Goal: Transaction & Acquisition: Purchase product/service

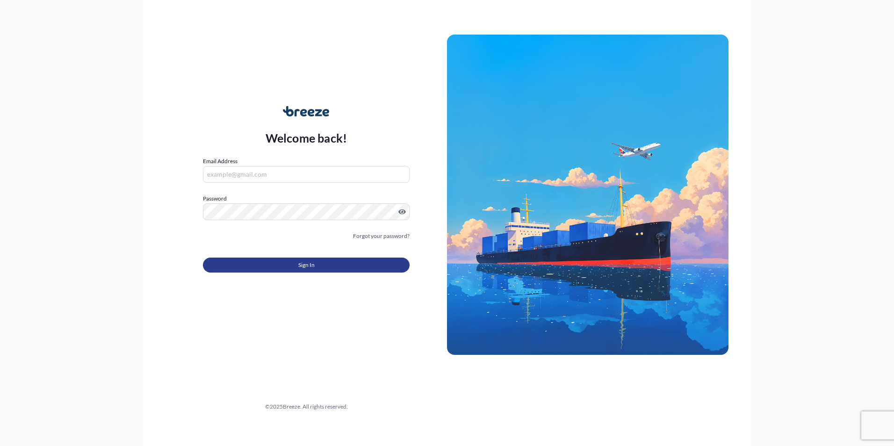
type input "[PERSON_NAME][EMAIL_ADDRESS][DOMAIN_NAME]"
click at [274, 267] on button "Sign In" at bounding box center [306, 265] width 207 height 15
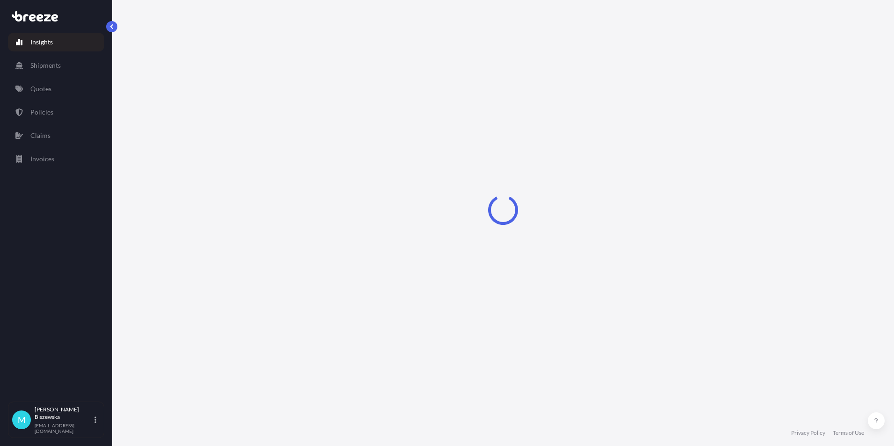
select select "2025"
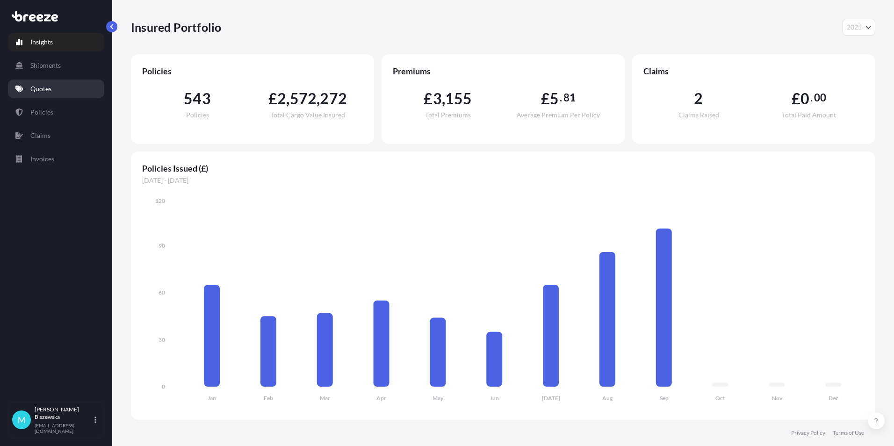
click at [63, 89] on link "Quotes" at bounding box center [56, 88] width 96 height 19
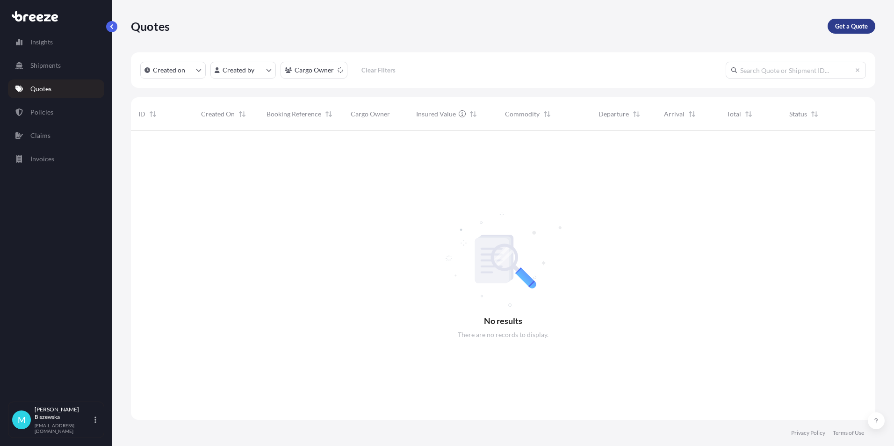
scroll to position [316, 737]
click at [853, 22] on p "Get a Quote" at bounding box center [851, 26] width 33 height 9
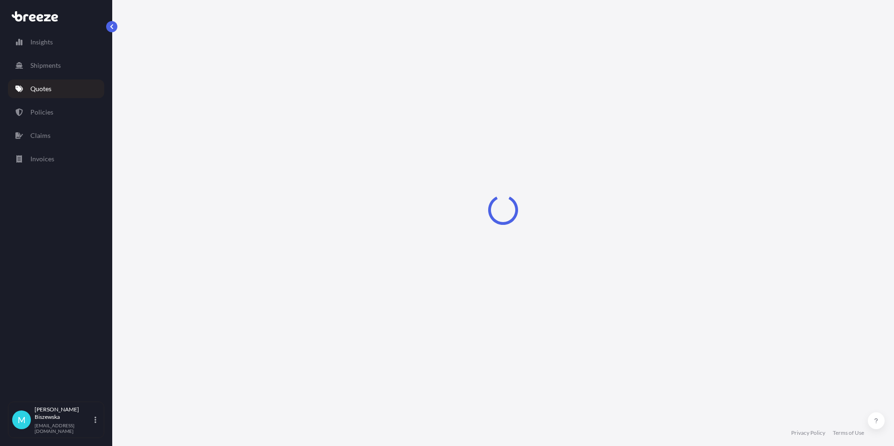
select select "Sea"
select select "1"
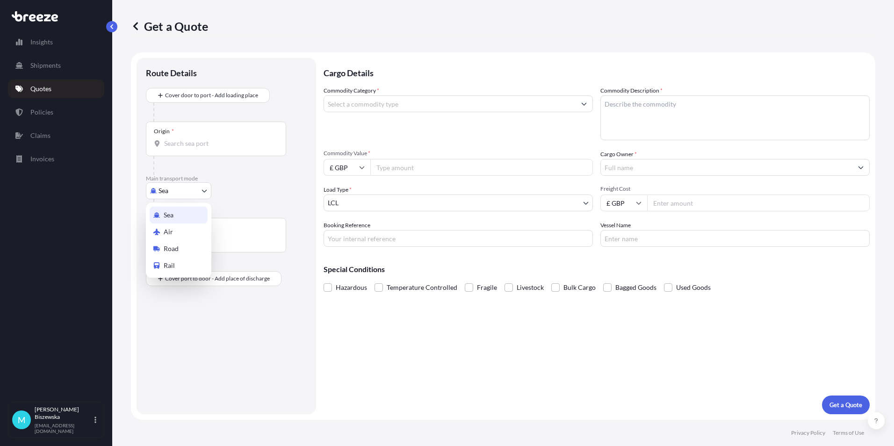
click at [182, 192] on body "Insights Shipments Quotes Policies Claims Invoices M [PERSON_NAME] [PERSON_NAME…" at bounding box center [447, 223] width 894 height 446
click at [178, 247] on span "Road" at bounding box center [171, 248] width 15 height 9
select select "Road"
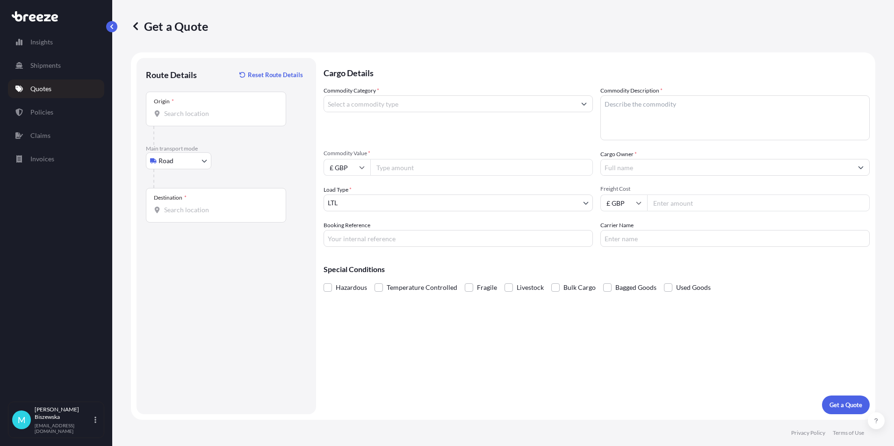
click at [232, 154] on div "Road Sea Air Road Rail" at bounding box center [226, 160] width 161 height 17
click at [170, 111] on input "Origin *" at bounding box center [219, 113] width 110 height 9
paste input "NW1 7AW"
type input "London NW1 7AW, [GEOGRAPHIC_DATA]"
click at [237, 148] on p "Main transport mode" at bounding box center [226, 148] width 161 height 7
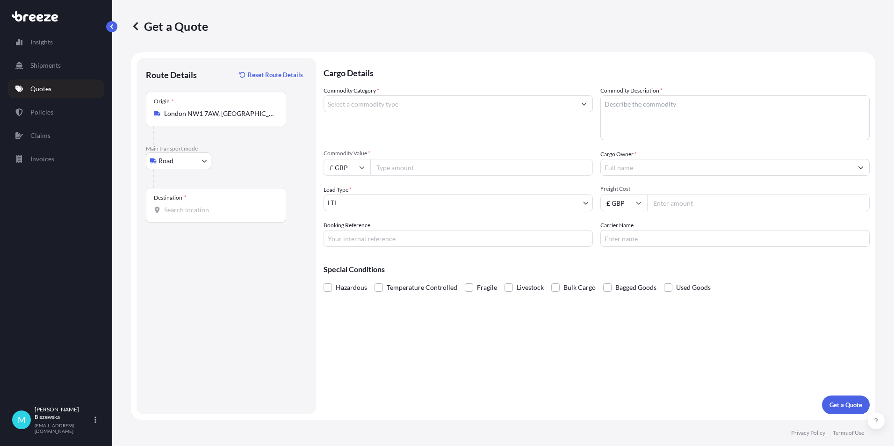
click at [190, 211] on input "Destination *" at bounding box center [219, 209] width 110 height 9
paste input "W13 9XS"
click at [211, 260] on div "Route Details Reset Route Details Place of loading Road Road Rail Origin * [GEO…" at bounding box center [226, 236] width 161 height 338
click at [215, 249] on div "Route Details Reset Route Details Place of loading Road Road Rail Origin * [GEO…" at bounding box center [226, 236] width 161 height 338
click at [202, 210] on input "W13 9XS" at bounding box center [219, 209] width 110 height 9
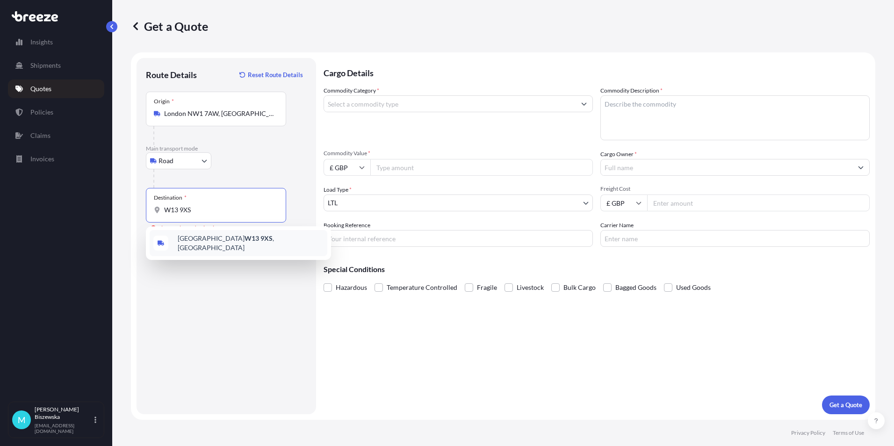
click at [198, 250] on div "[STREET_ADDRESS]" at bounding box center [239, 243] width 178 height 26
type input "[STREET_ADDRESS]"
click at [351, 329] on div "Cargo Details Commodity Category * Commodity Description * Commodity Value * £ …" at bounding box center [596, 236] width 546 height 356
click at [430, 104] on input "Commodity Category *" at bounding box center [450, 103] width 252 height 17
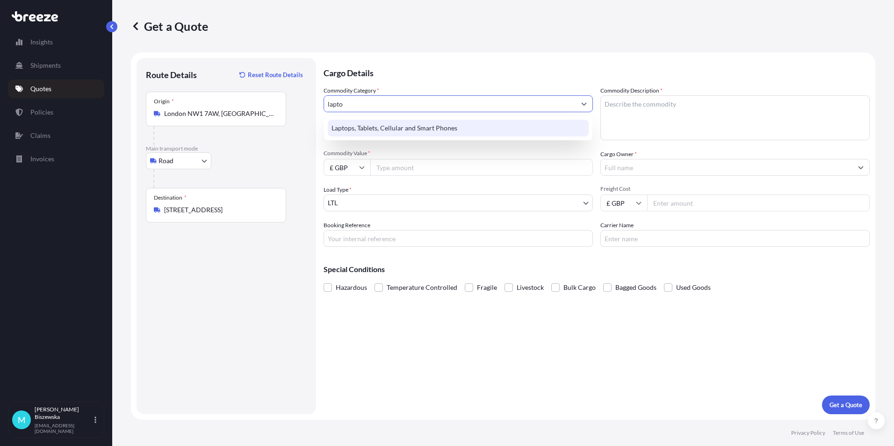
click at [413, 128] on div "Laptops, Tablets, Cellular and Smart Phones" at bounding box center [458, 128] width 261 height 17
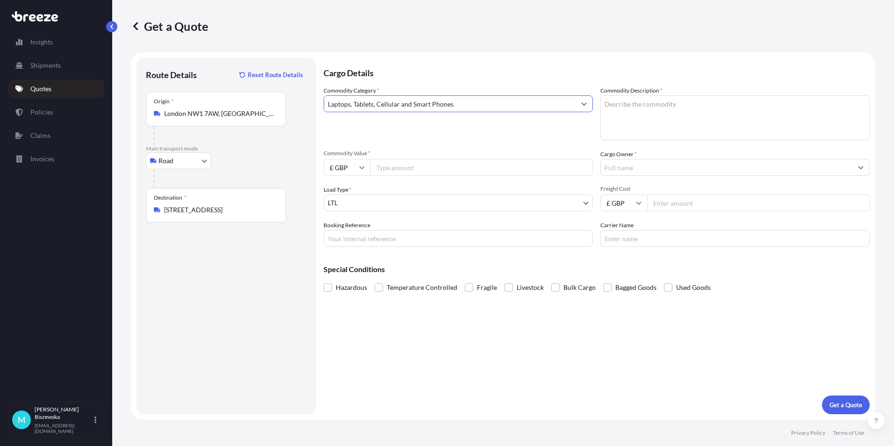
type input "Laptops, Tablets, Cellular and Smart Phones"
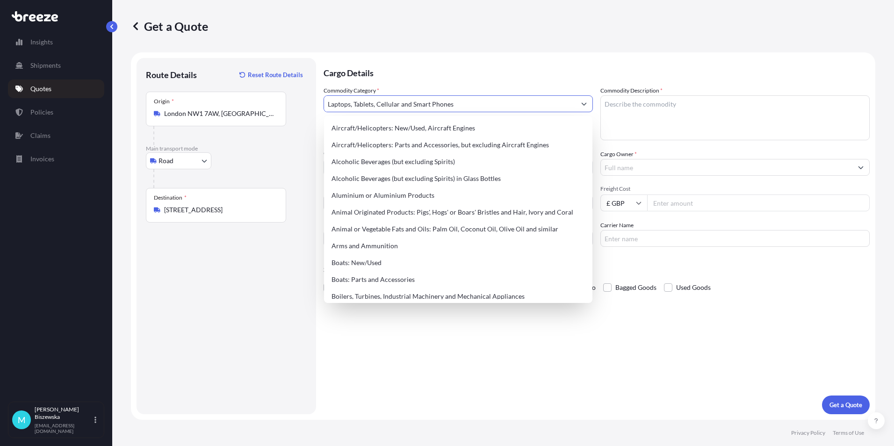
click at [422, 73] on p "Cargo Details" at bounding box center [596, 72] width 546 height 28
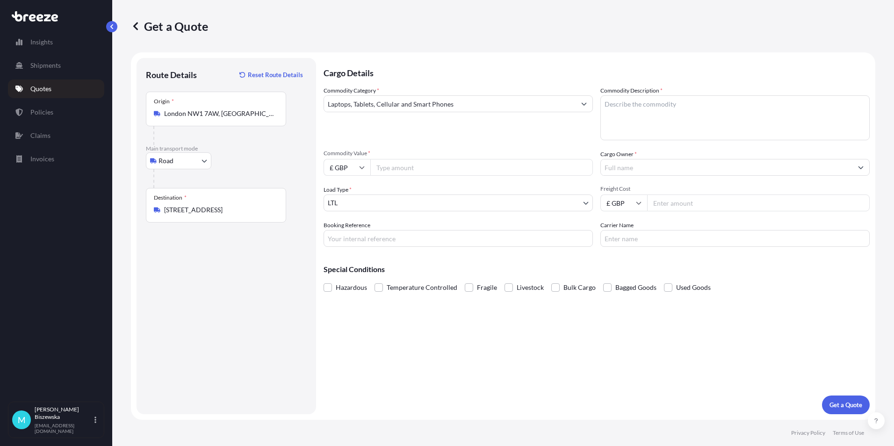
click at [416, 163] on input "Commodity Value *" at bounding box center [481, 167] width 223 height 17
type input "1200"
click at [449, 137] on div "Commodity Category * Laptops, Tablets, Cellular and Smart Phones" at bounding box center [457, 113] width 269 height 54
click at [343, 236] on input "Booking Reference" at bounding box center [457, 238] width 269 height 17
paste input "2220729"
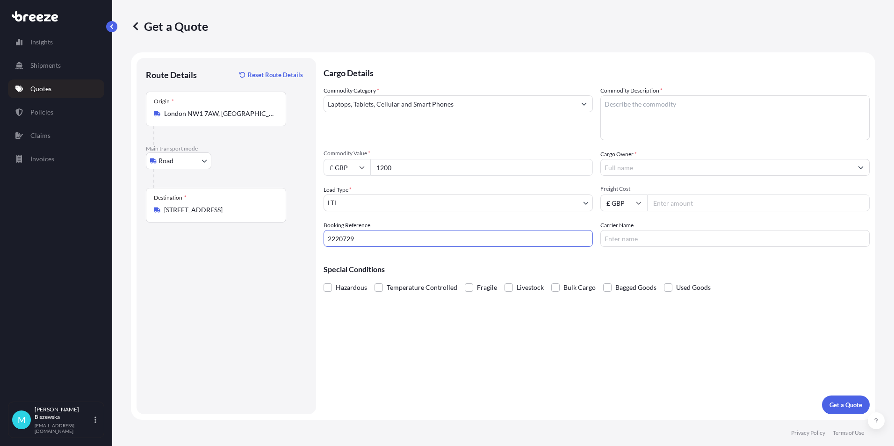
type input "2220729"
drag, startPoint x: 405, startPoint y: 313, endPoint x: 413, endPoint y: 316, distance: 8.9
click at [405, 314] on div "Cargo Details Commodity Category * Laptops, Tablets, Cellular and Smart Phones …" at bounding box center [596, 236] width 546 height 356
click at [620, 108] on textarea "Commodity Description *" at bounding box center [734, 117] width 269 height 45
paste textarea "1 x Laptop"
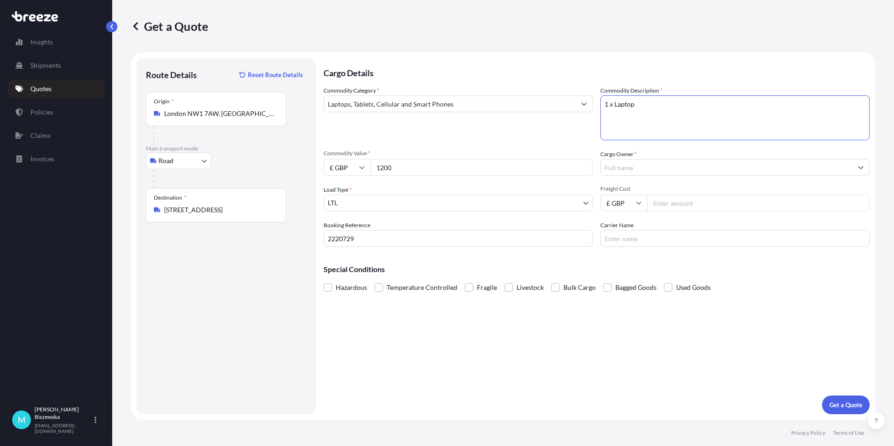
type textarea "1 x Laptop"
click at [552, 135] on div "Commodity Category * Laptops, Tablets, Cellular and Smart Phones" at bounding box center [457, 113] width 269 height 54
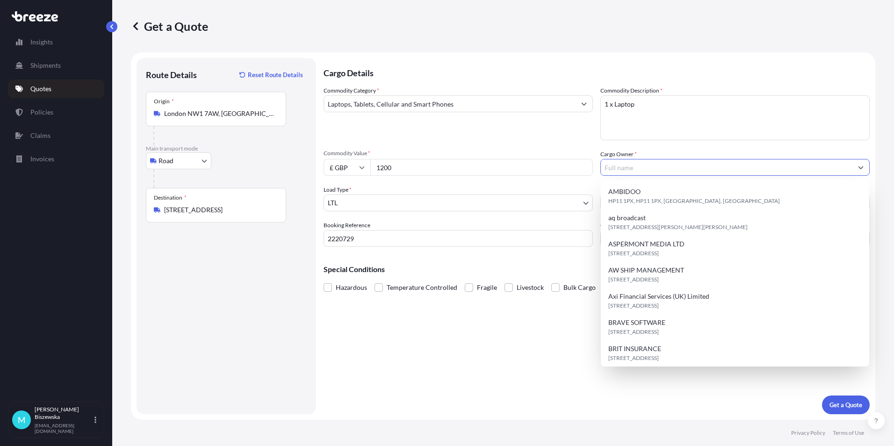
click at [627, 167] on input "Cargo Owner *" at bounding box center [727, 167] width 252 height 17
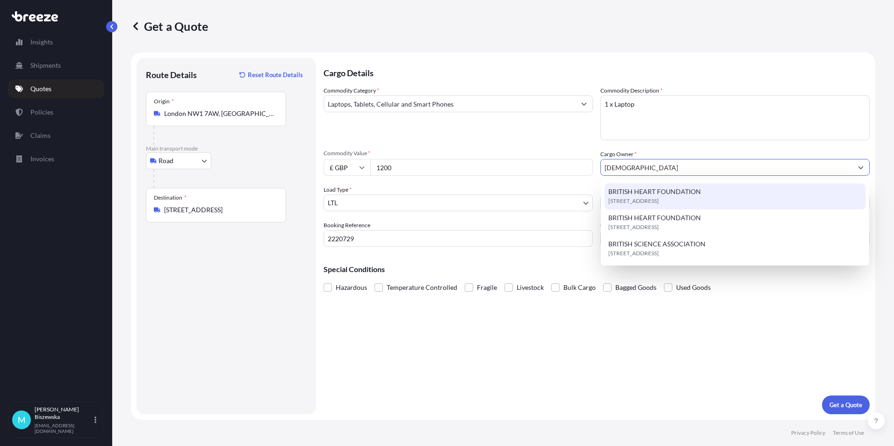
click at [637, 194] on span "BRITISH HEART FOUNDATION" at bounding box center [654, 191] width 93 height 9
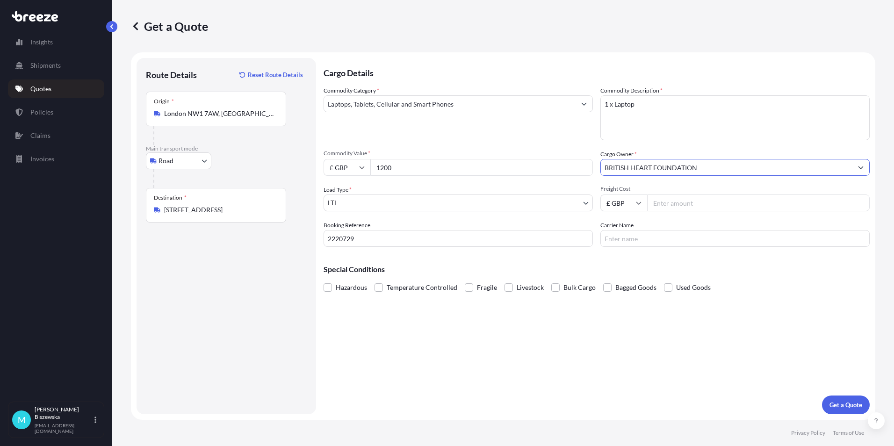
type input "BRITISH HEART FOUNDATION"
click at [553, 143] on div "Commodity Category * Laptops, Tablets, Cellular and Smart Phones Commodity Desc…" at bounding box center [596, 166] width 546 height 161
click at [668, 203] on input "Freight Cost" at bounding box center [758, 202] width 223 height 17
type input "15.43"
click at [644, 259] on div "Special Conditions Hazardous Temperature Controlled Fragile Livestock Bulk Carg…" at bounding box center [596, 274] width 546 height 40
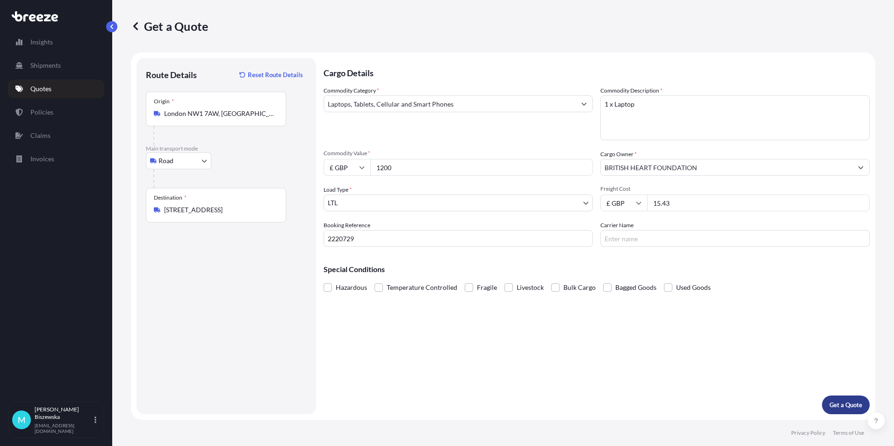
click at [841, 404] on p "Get a Quote" at bounding box center [845, 404] width 33 height 9
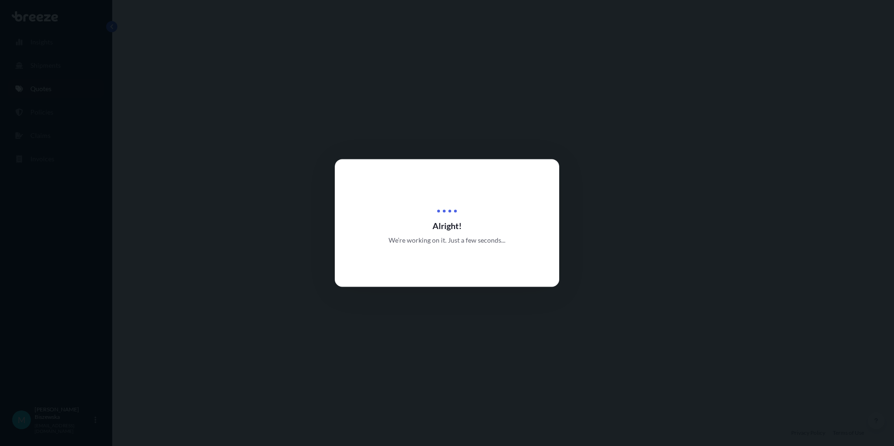
select select "Road"
select select "1"
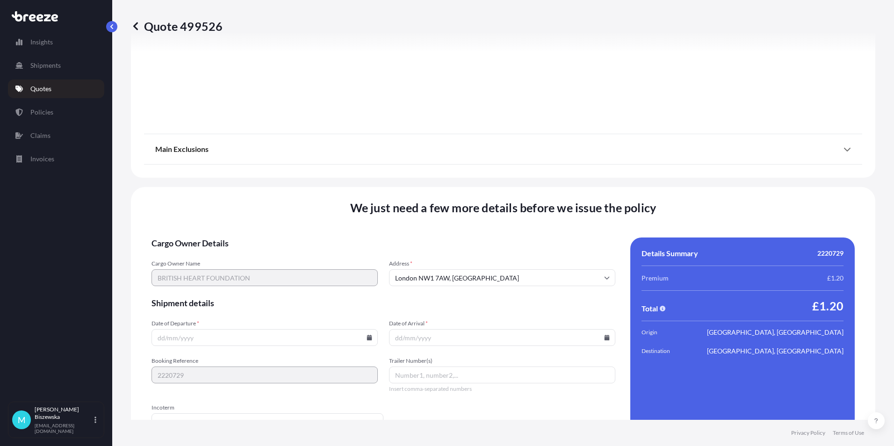
scroll to position [1038, 0]
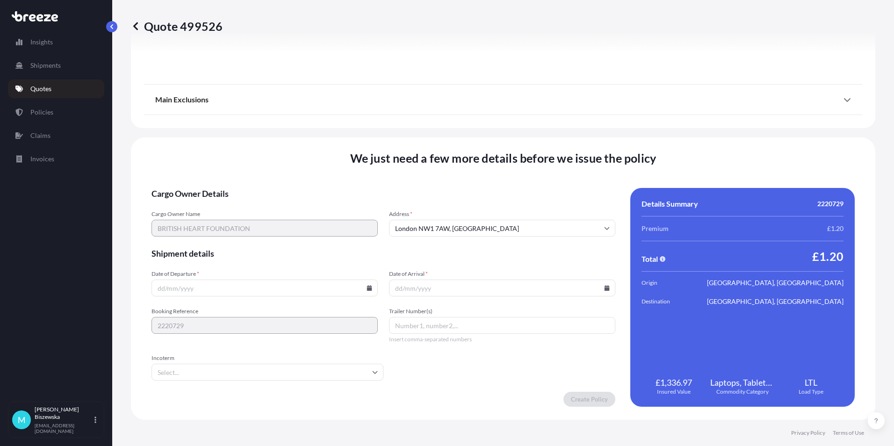
click at [368, 287] on icon at bounding box center [369, 288] width 5 height 6
click at [192, 222] on button "22" at bounding box center [198, 222] width 15 height 15
type input "[DATE]"
click at [604, 287] on icon at bounding box center [607, 288] width 6 height 6
click at [455, 218] on button "23" at bounding box center [455, 222] width 15 height 15
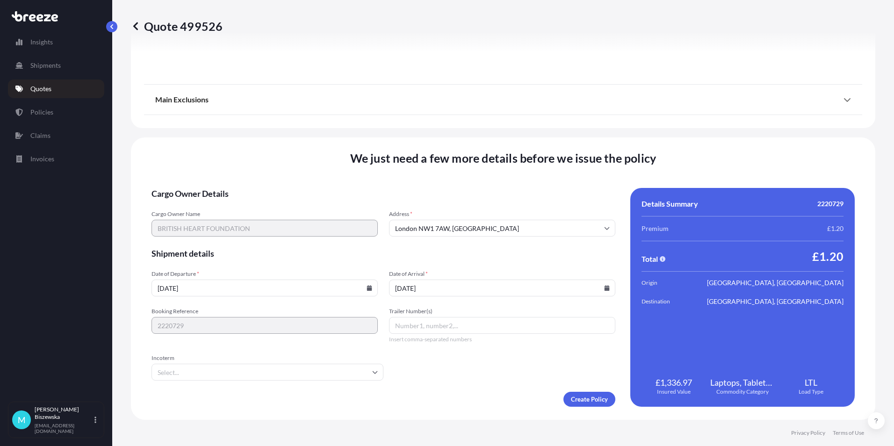
type input "[DATE]"
click at [444, 374] on form "Cargo Owner Details Cargo Owner Name BRITISH HEART FOUNDATION Address * [GEOGRA…" at bounding box center [383, 297] width 464 height 219
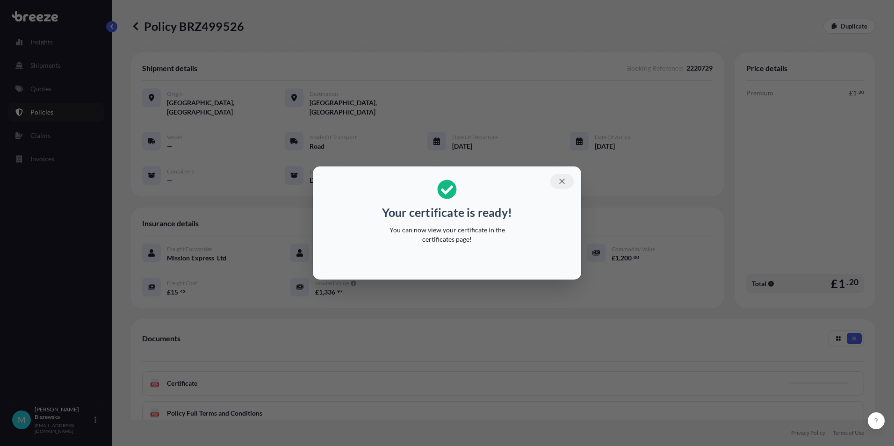
click at [568, 183] on button "button" at bounding box center [561, 181] width 23 height 15
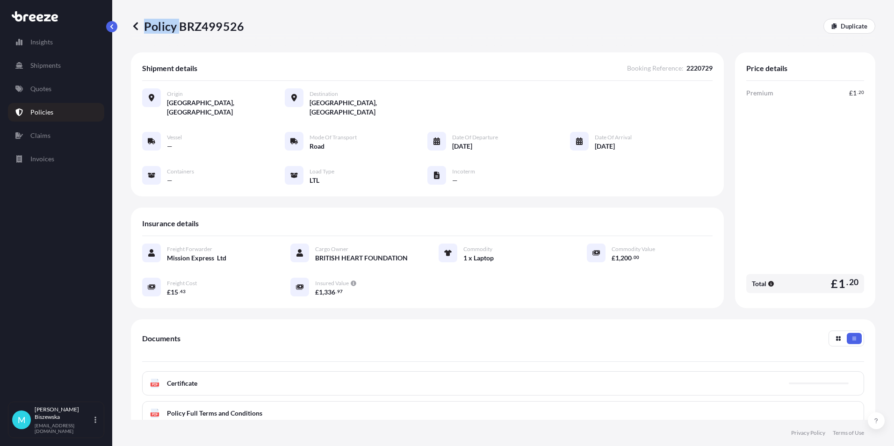
drag, startPoint x: 181, startPoint y: 28, endPoint x: 244, endPoint y: 28, distance: 63.6
click at [244, 28] on div "Policy BRZ499526 Duplicate" at bounding box center [503, 26] width 744 height 15
drag, startPoint x: 244, startPoint y: 28, endPoint x: 188, endPoint y: 36, distance: 57.3
click at [188, 36] on div "Policy BRZ499526 Duplicate" at bounding box center [503, 26] width 744 height 52
drag, startPoint x: 180, startPoint y: 29, endPoint x: 243, endPoint y: 29, distance: 62.2
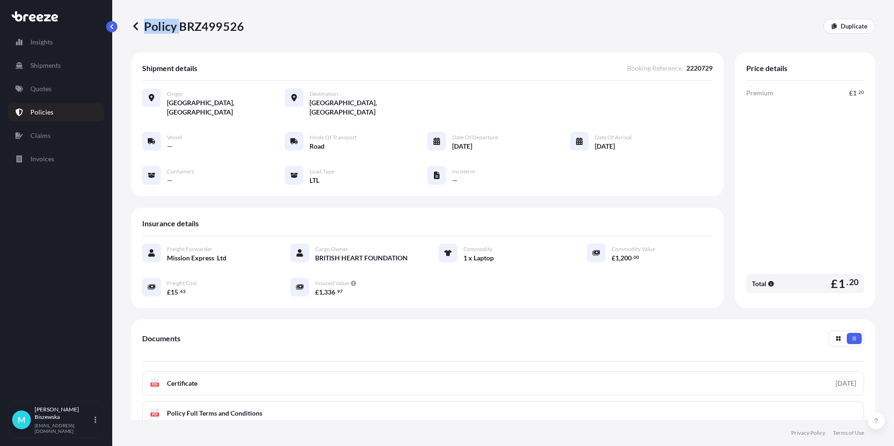
click at [243, 29] on p "Policy BRZ499526" at bounding box center [187, 26] width 113 height 15
drag, startPoint x: 243, startPoint y: 29, endPoint x: 193, endPoint y: 37, distance: 50.3
click at [198, 37] on div "Policy BRZ499526 Duplicate" at bounding box center [503, 26] width 744 height 52
drag, startPoint x: 182, startPoint y: 27, endPoint x: 242, endPoint y: 26, distance: 59.8
click at [242, 26] on p "Policy BRZ499526" at bounding box center [187, 26] width 113 height 15
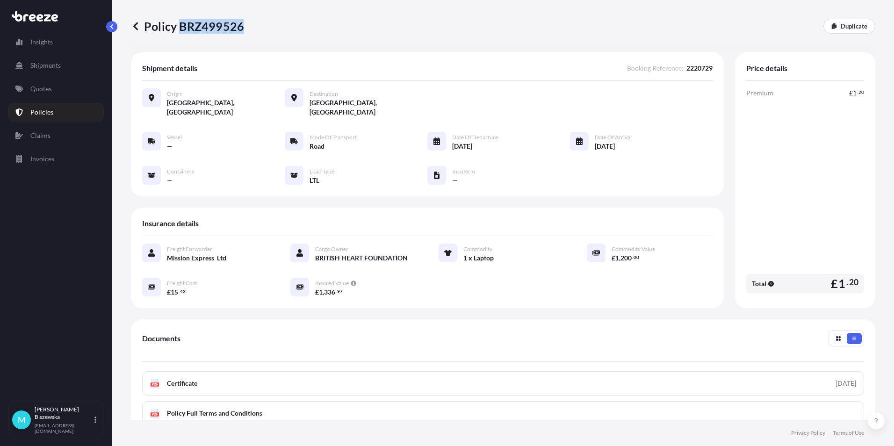
drag, startPoint x: 242, startPoint y: 26, endPoint x: 226, endPoint y: 27, distance: 15.4
copy p "BRZ499526"
